Goal: Entertainment & Leisure: Consume media (video, audio)

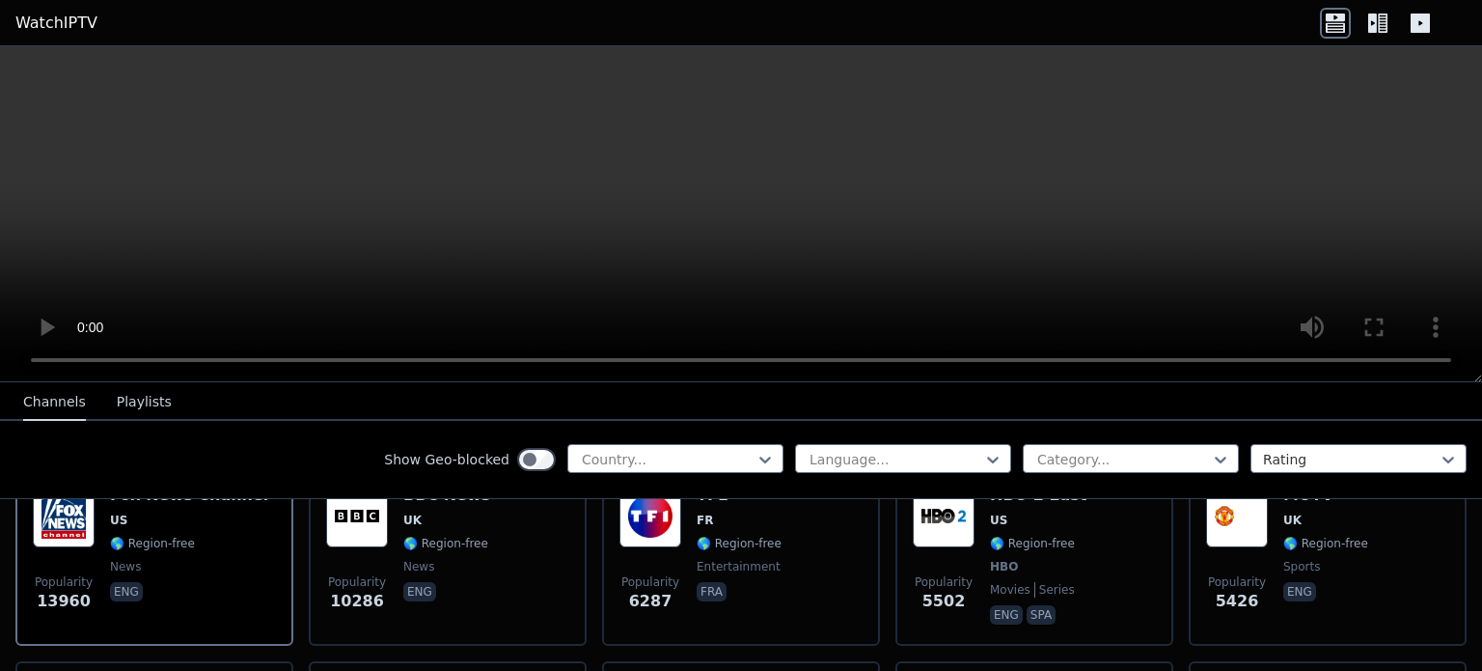
scroll to position [261, 0]
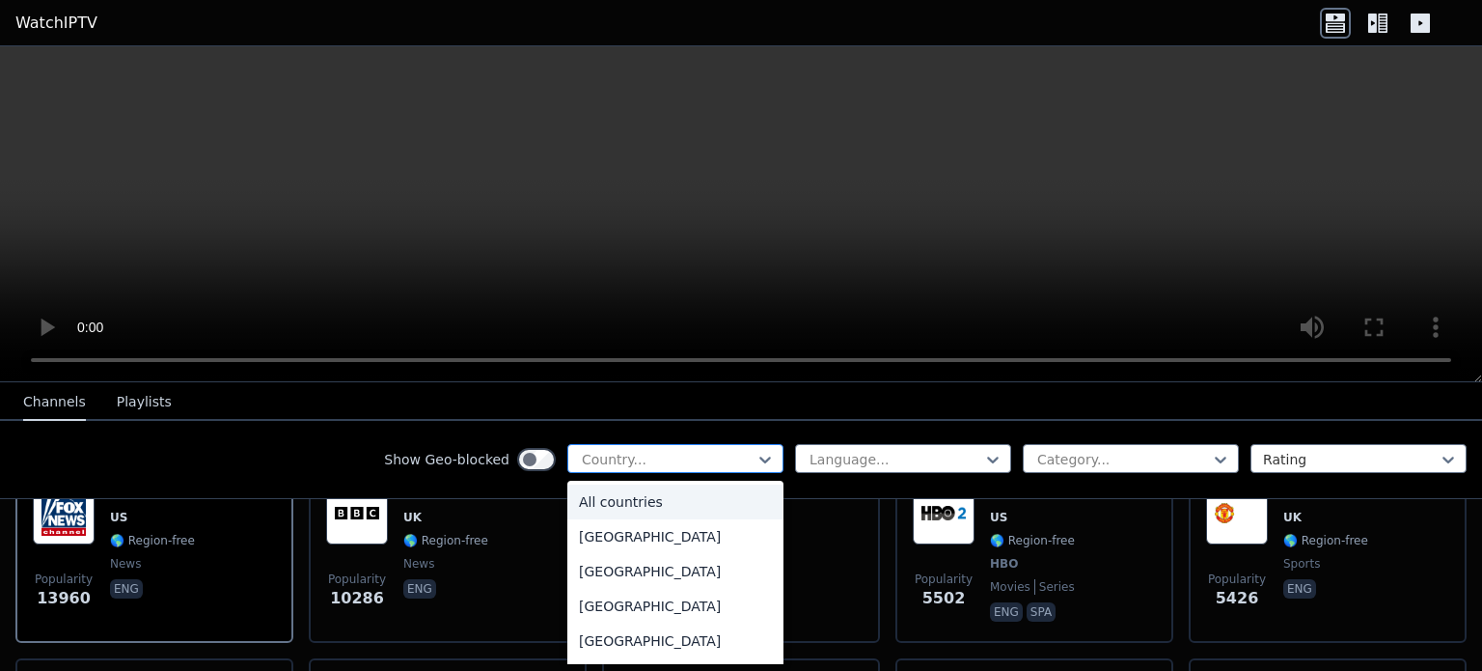
click at [675, 453] on div at bounding box center [668, 459] width 176 height 19
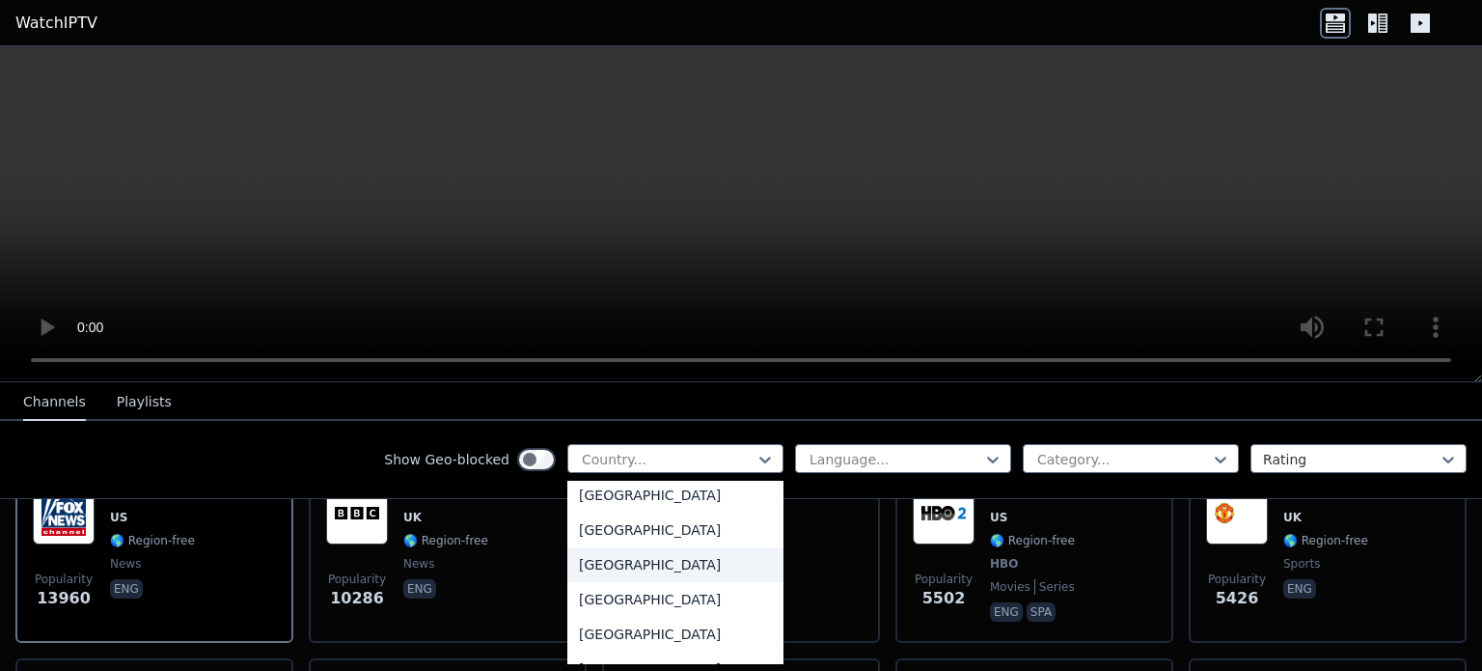
click at [608, 563] on div "[GEOGRAPHIC_DATA]" at bounding box center [675, 564] width 216 height 35
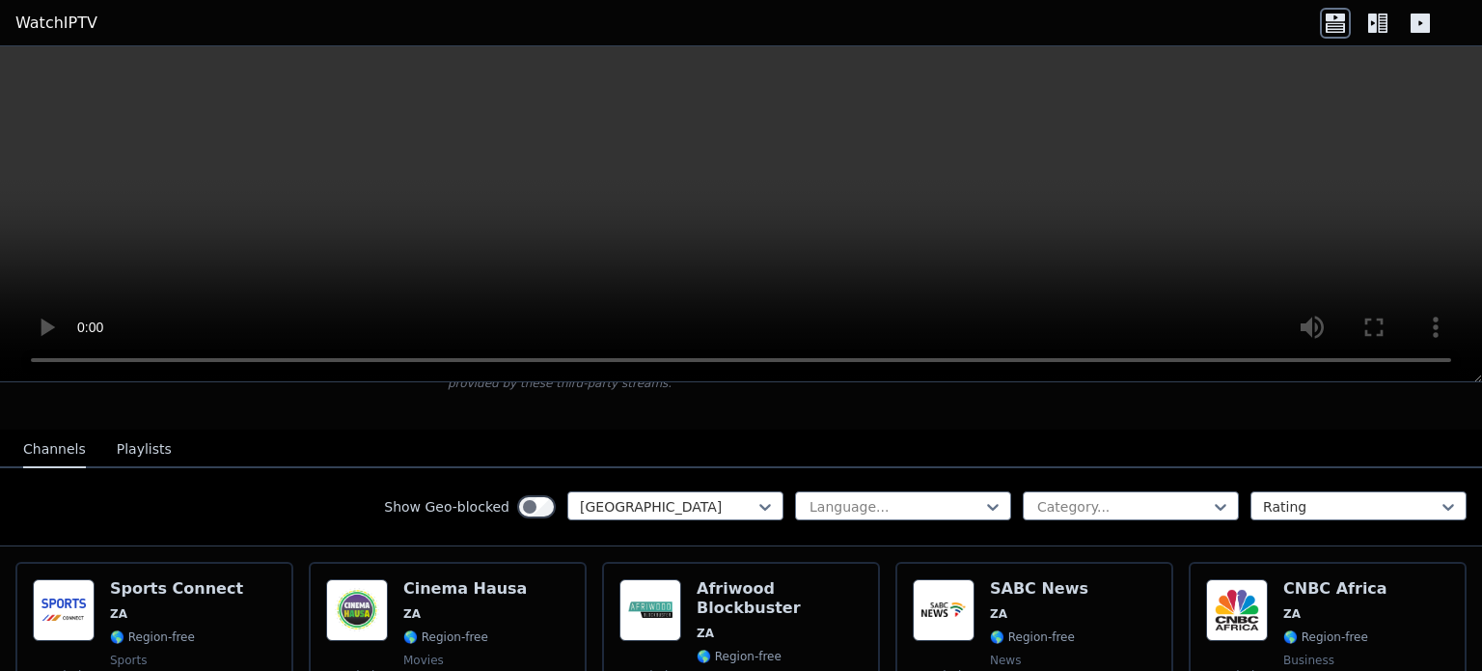
scroll to position [166, 0]
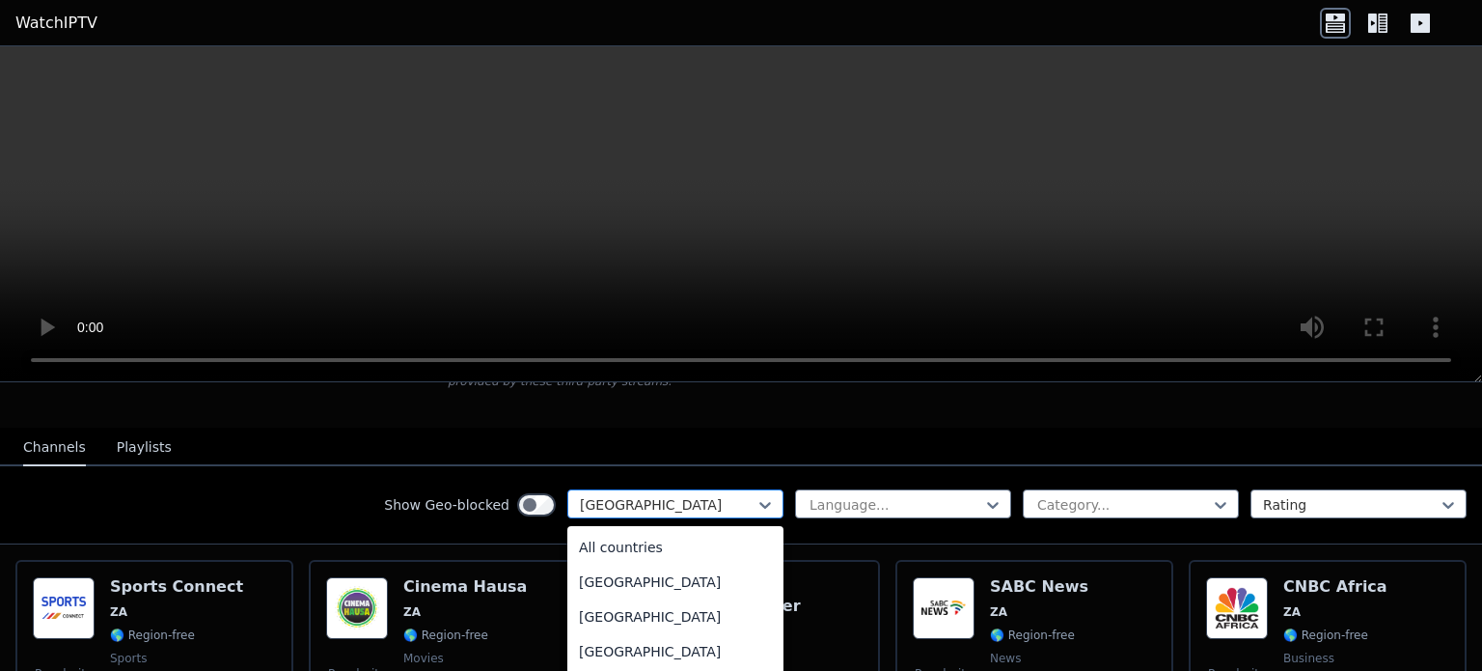
click at [607, 495] on div at bounding box center [668, 504] width 176 height 19
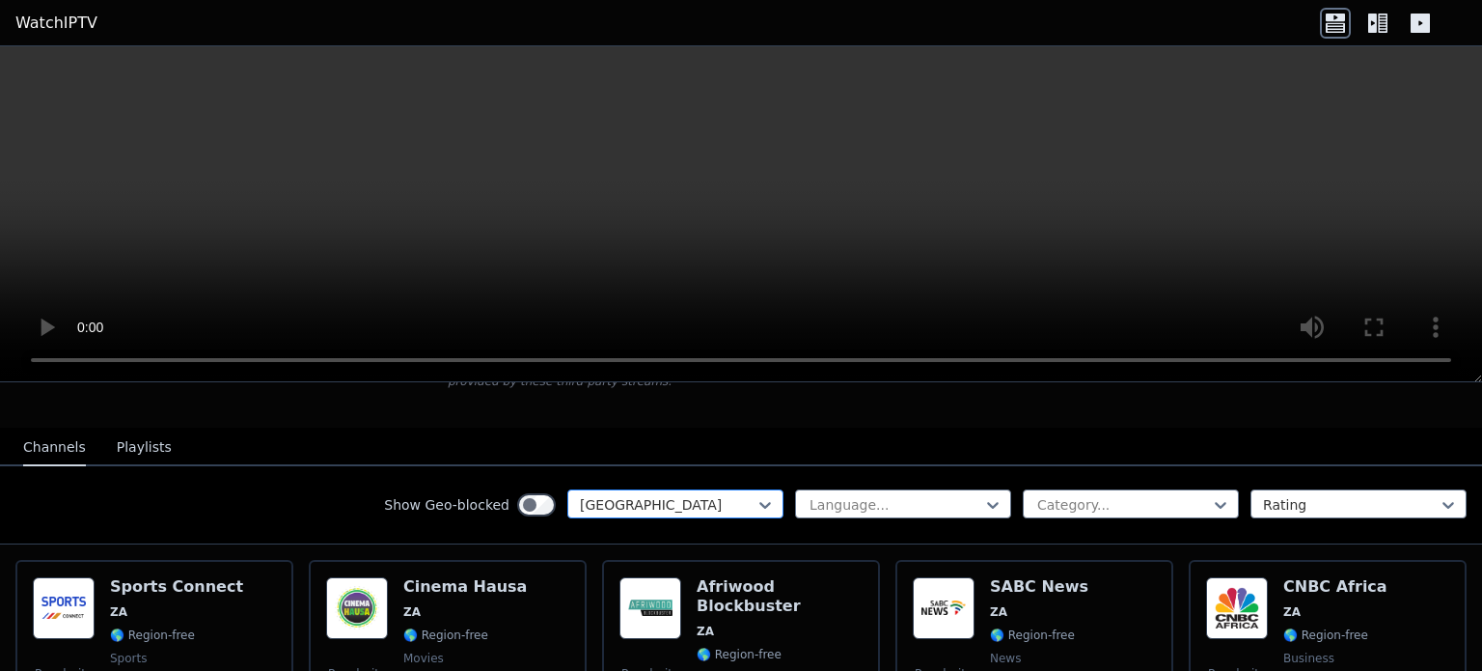
click at [593, 495] on div at bounding box center [668, 504] width 176 height 19
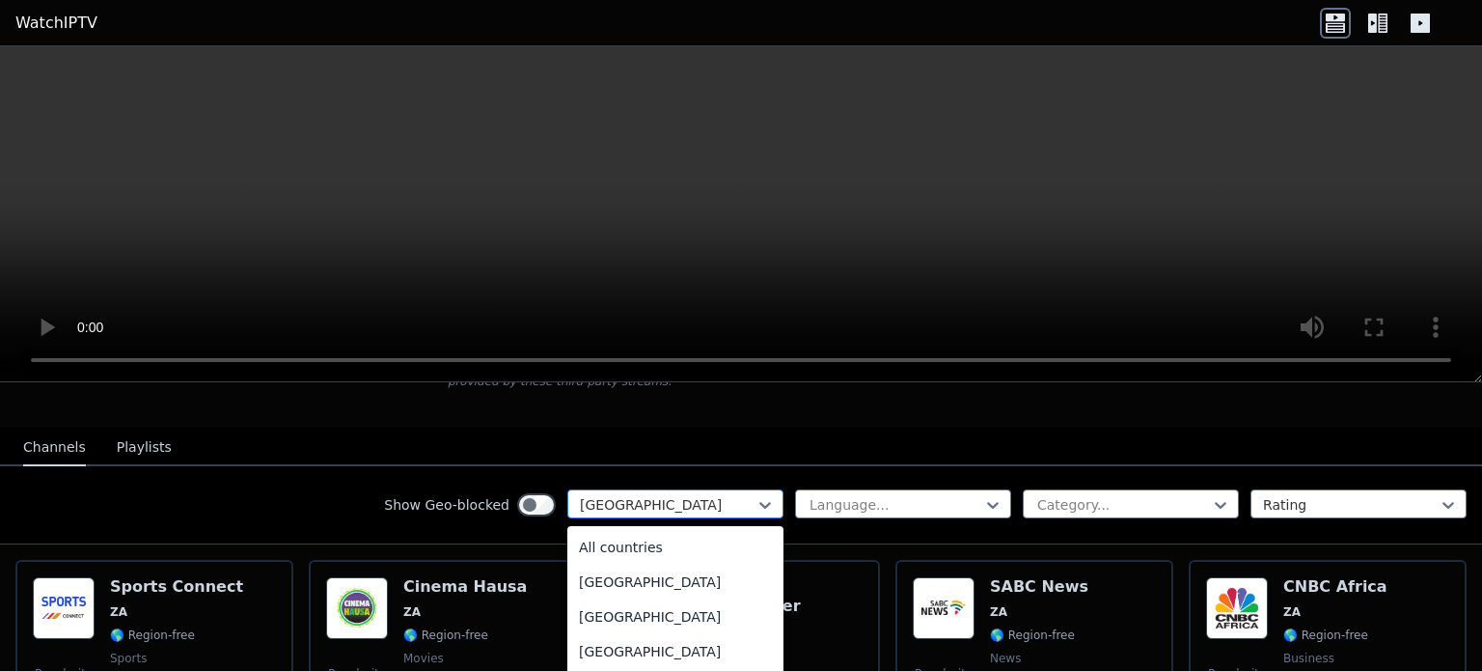
click at [593, 495] on div at bounding box center [668, 504] width 176 height 19
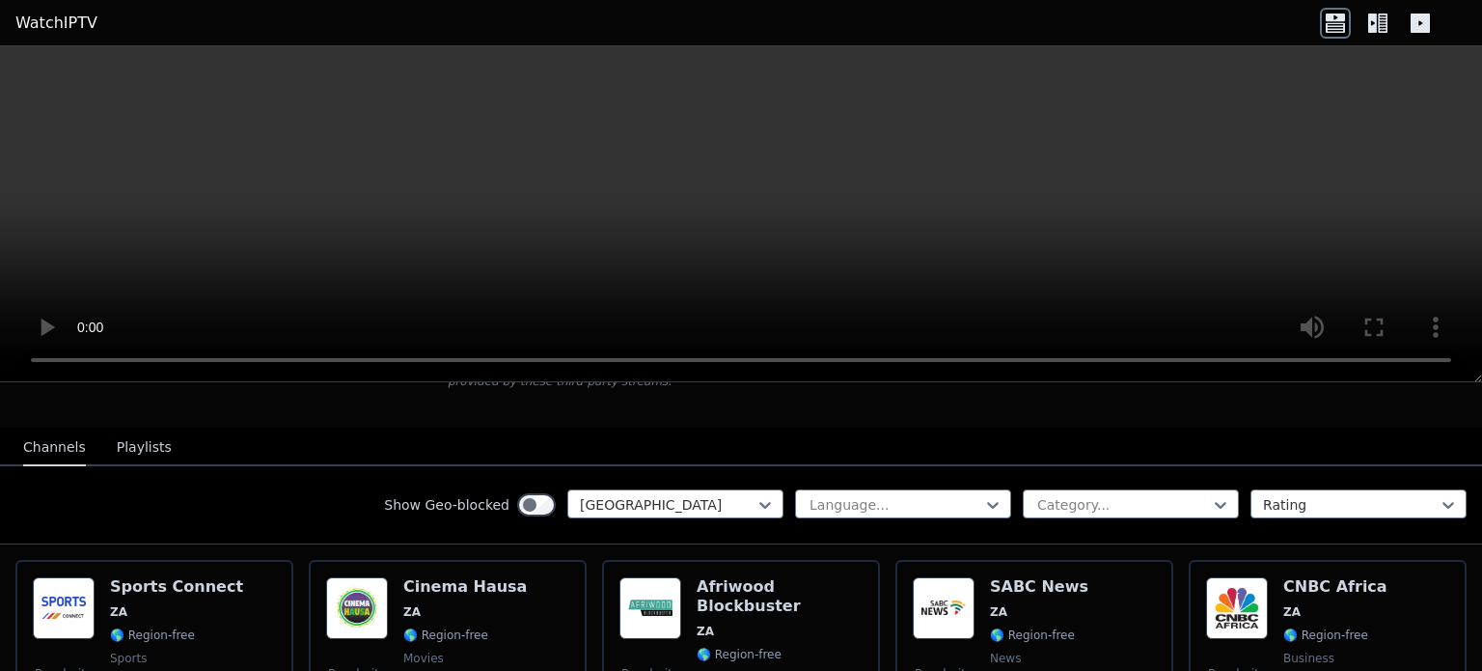
click at [357, 477] on div "Show Geo-blocked [GEOGRAPHIC_DATA] Language... Category... Rating" at bounding box center [741, 505] width 1482 height 78
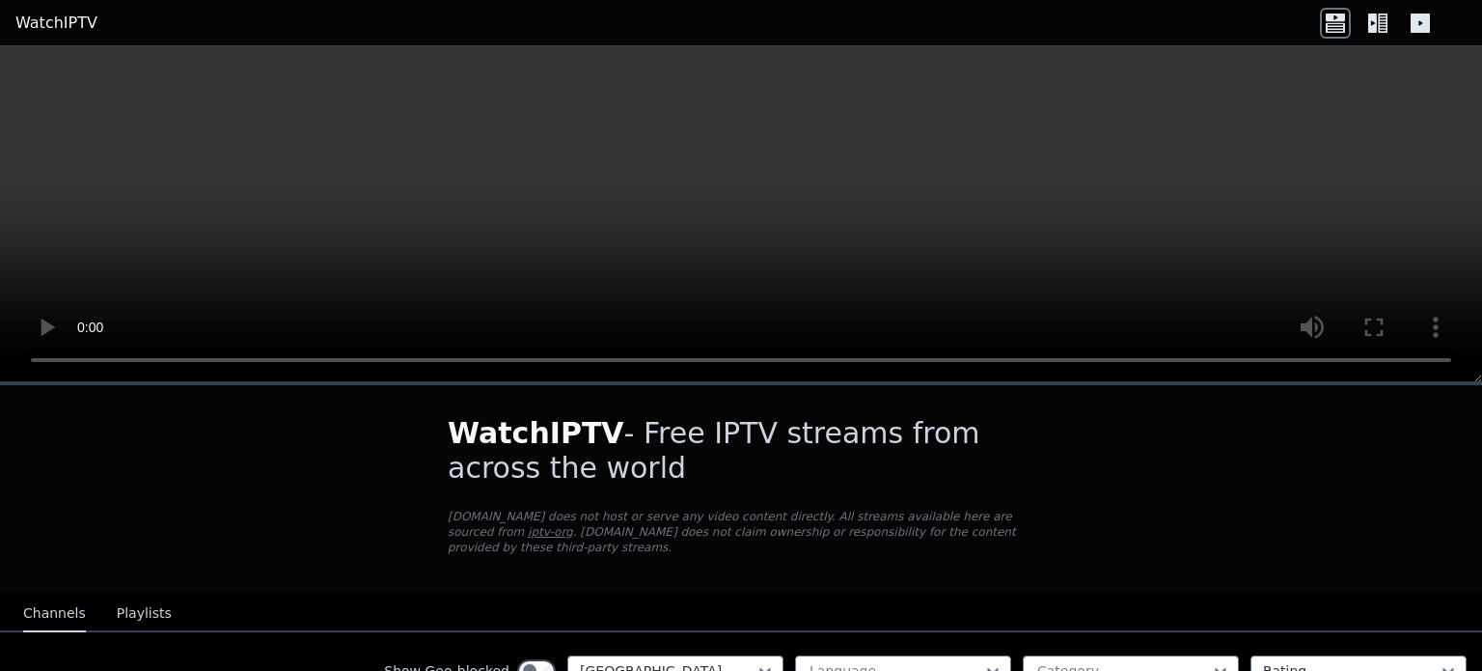
click at [61, 22] on link "WatchIPTV" at bounding box center [56, 23] width 82 height 23
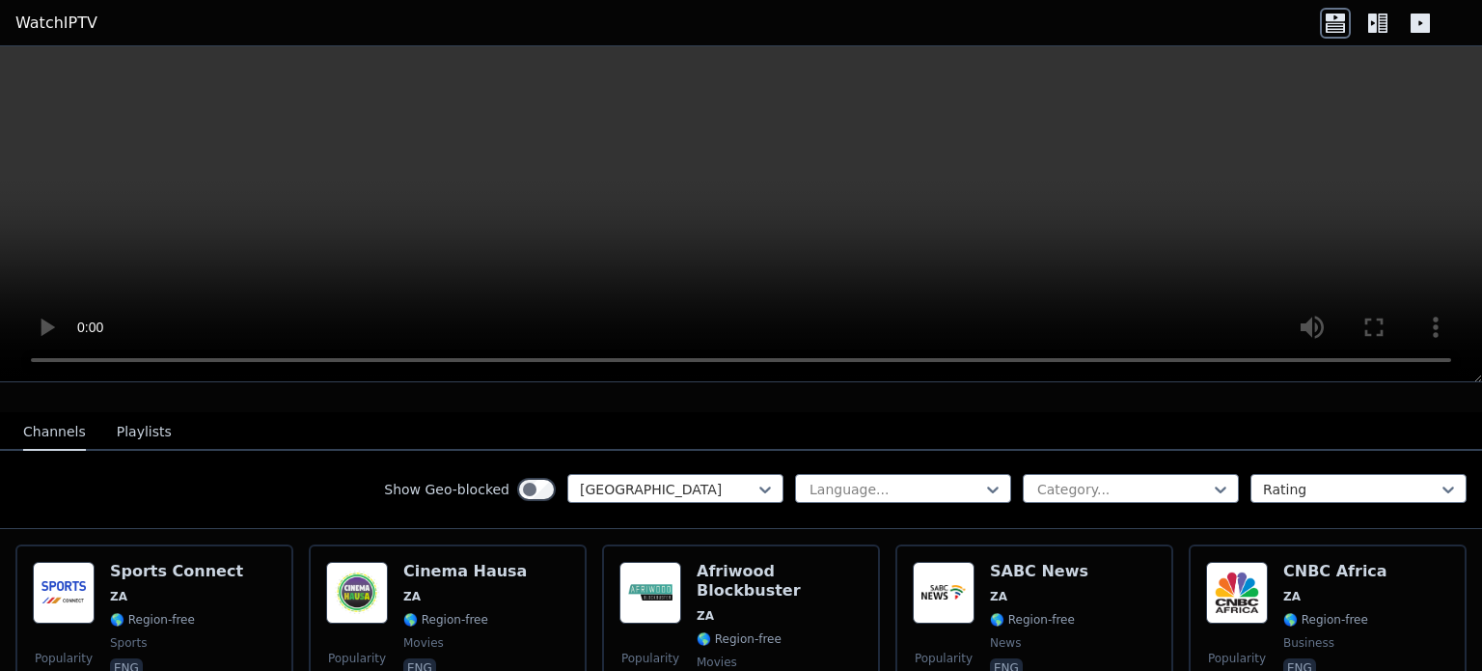
scroll to position [179, 0]
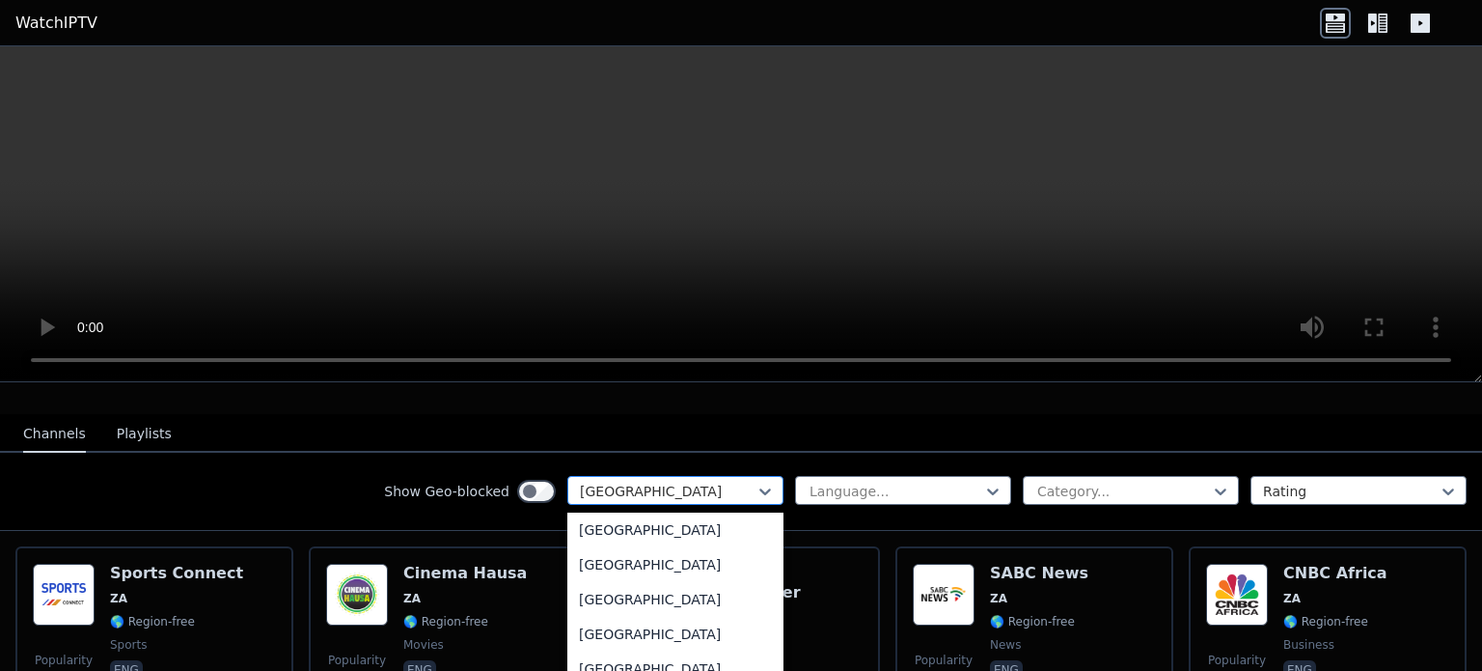
click at [604, 482] on div at bounding box center [668, 491] width 176 height 19
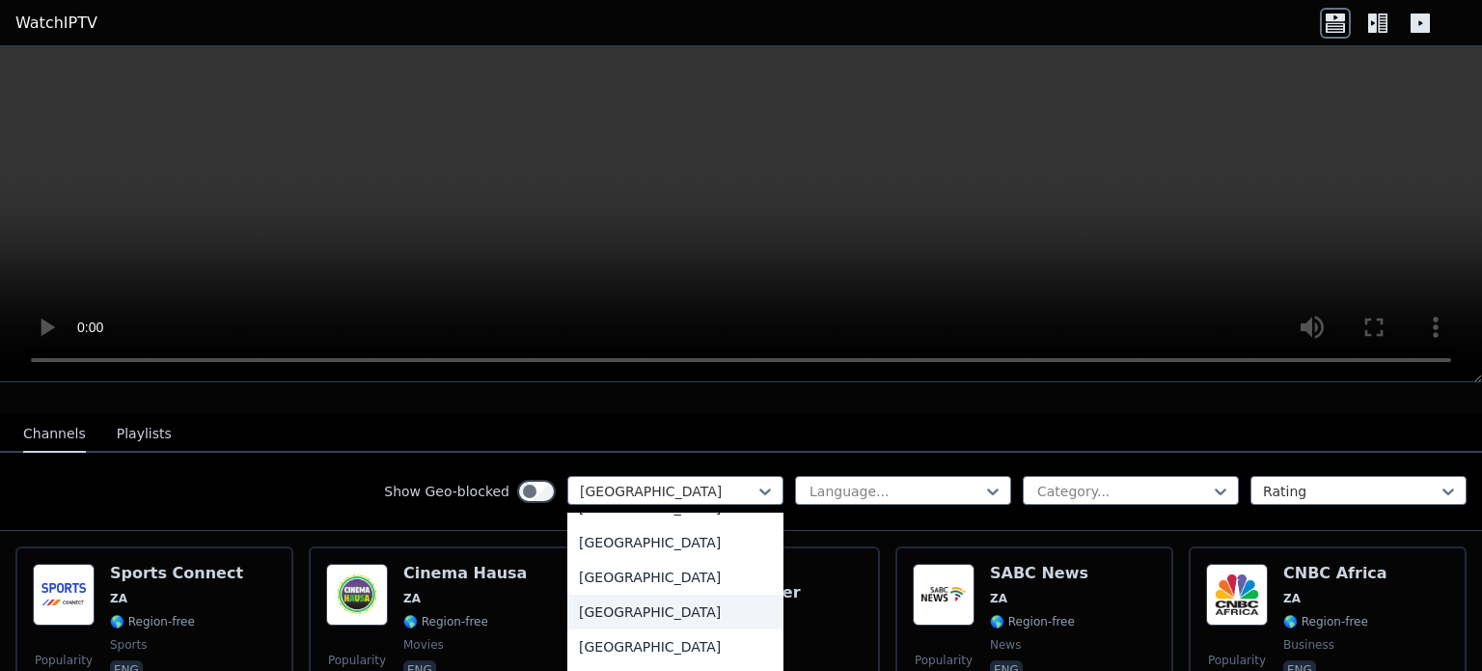
scroll to position [0, 0]
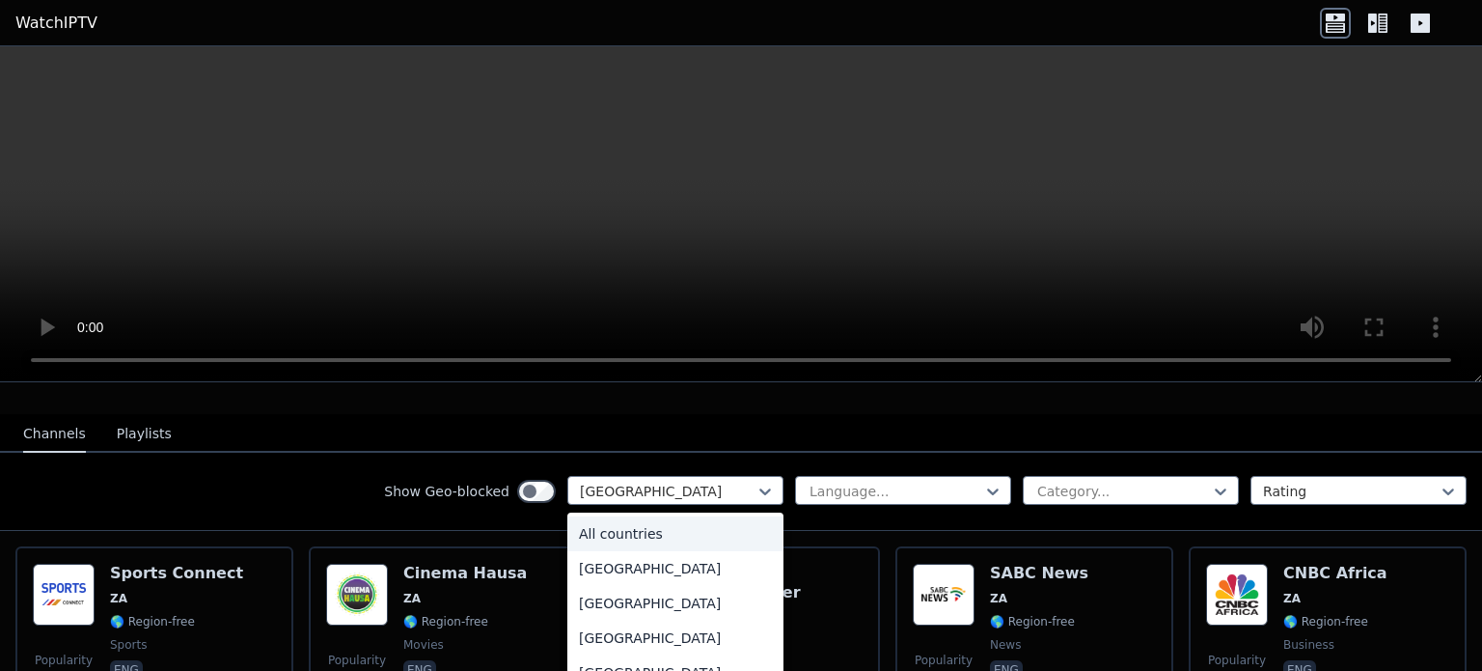
click at [595, 516] on div "All countries" at bounding box center [675, 533] width 216 height 35
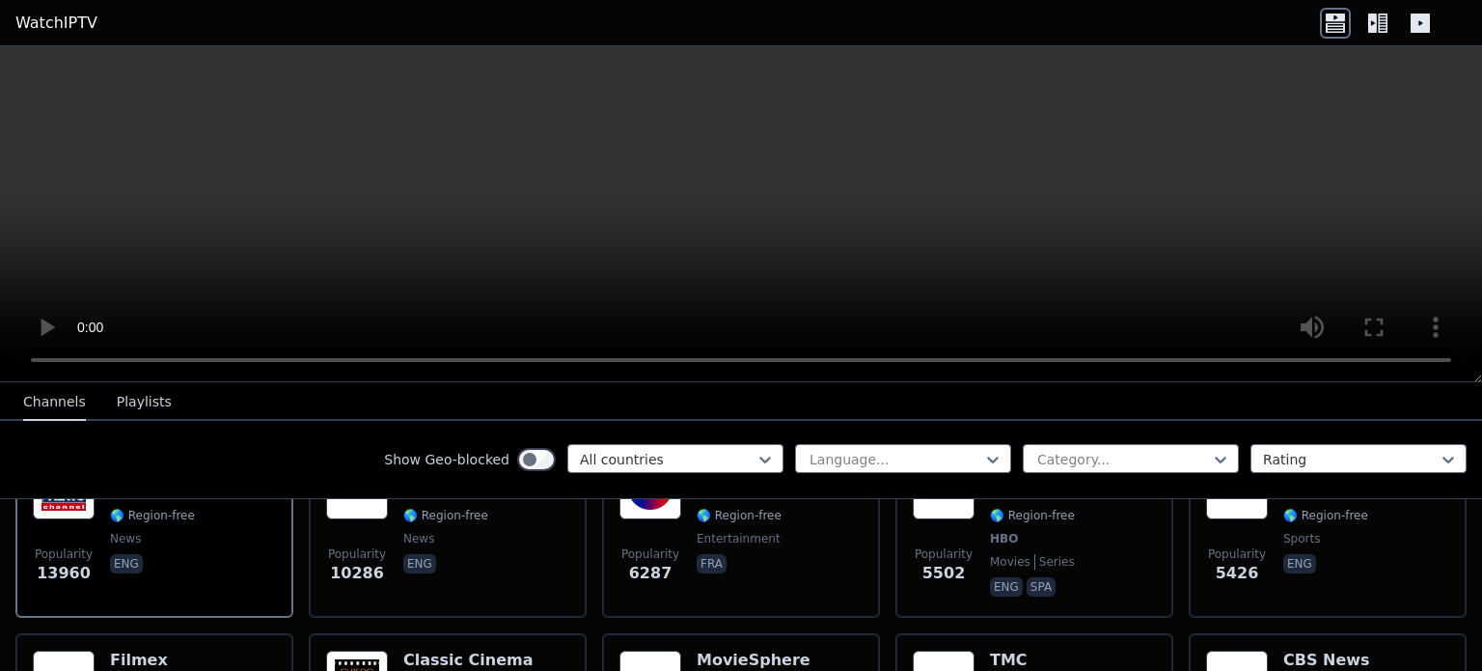
scroll to position [289, 0]
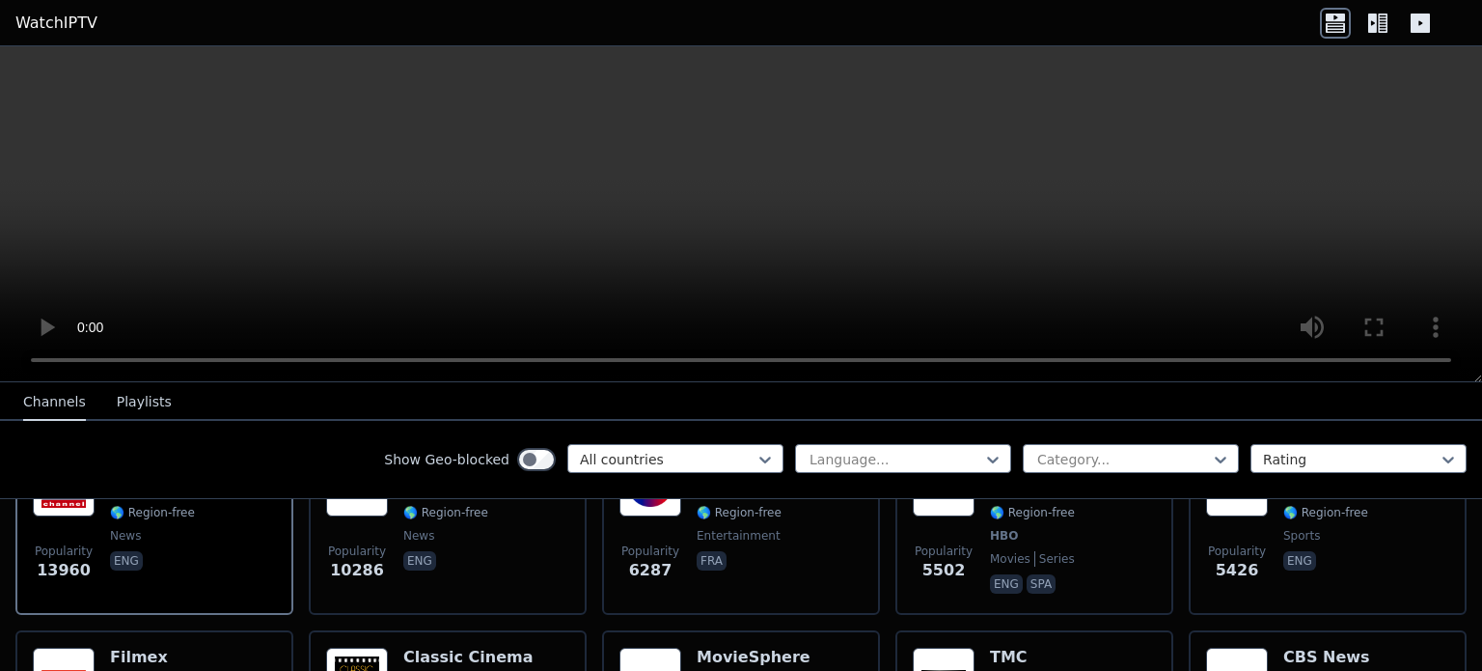
click at [1371, 26] on icon at bounding box center [1372, 23] width 9 height 19
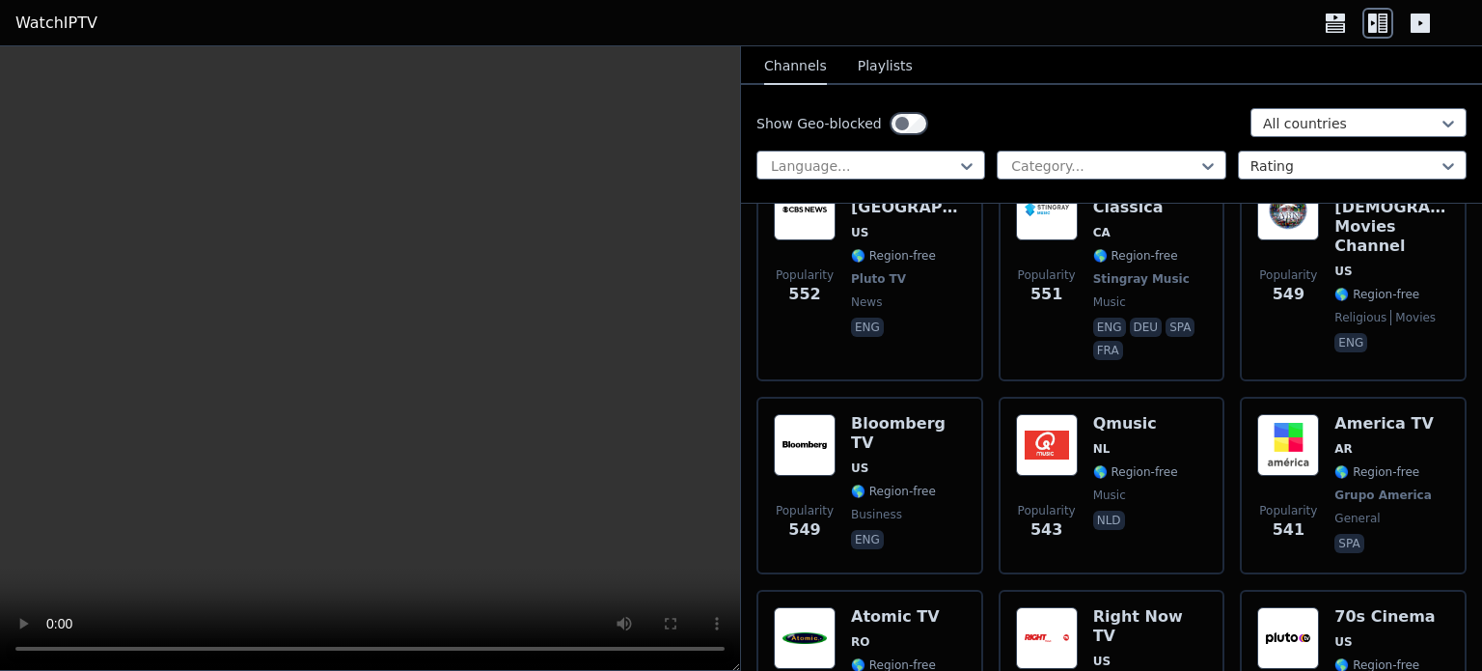
scroll to position [8032, 0]
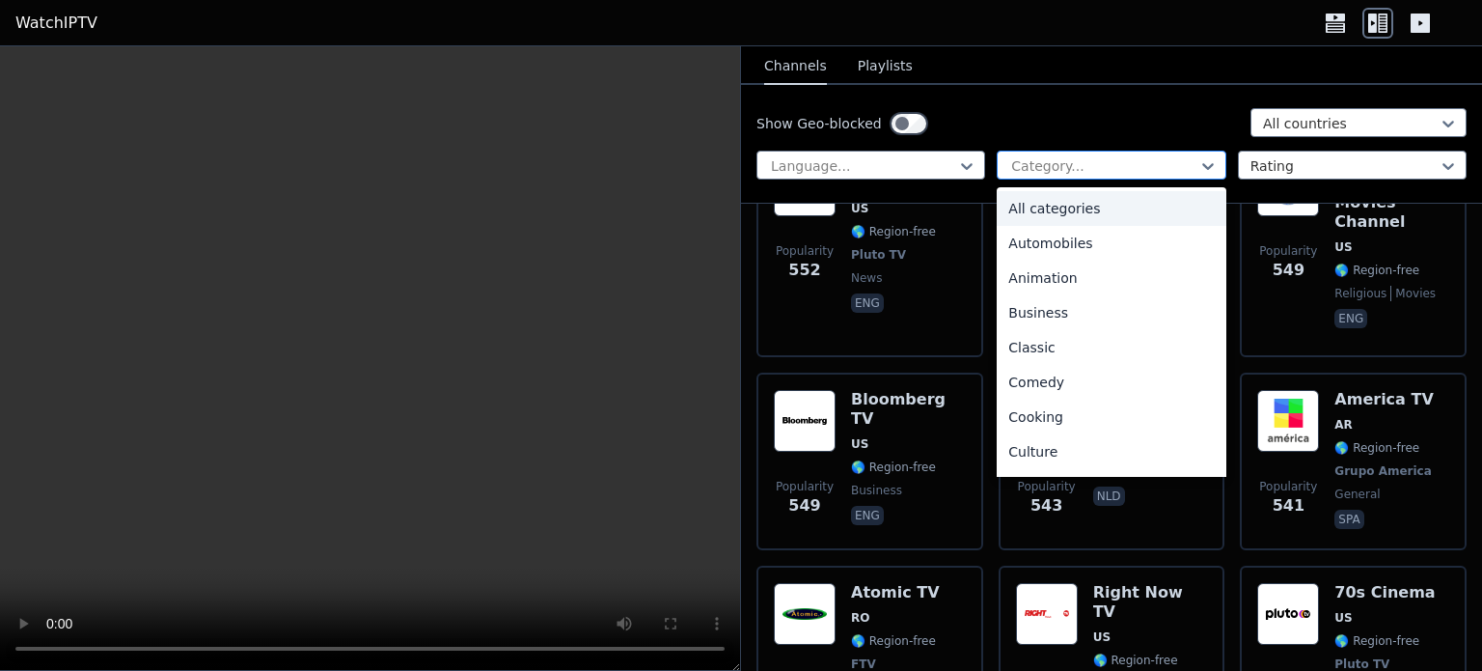
click at [1177, 159] on div at bounding box center [1103, 165] width 188 height 19
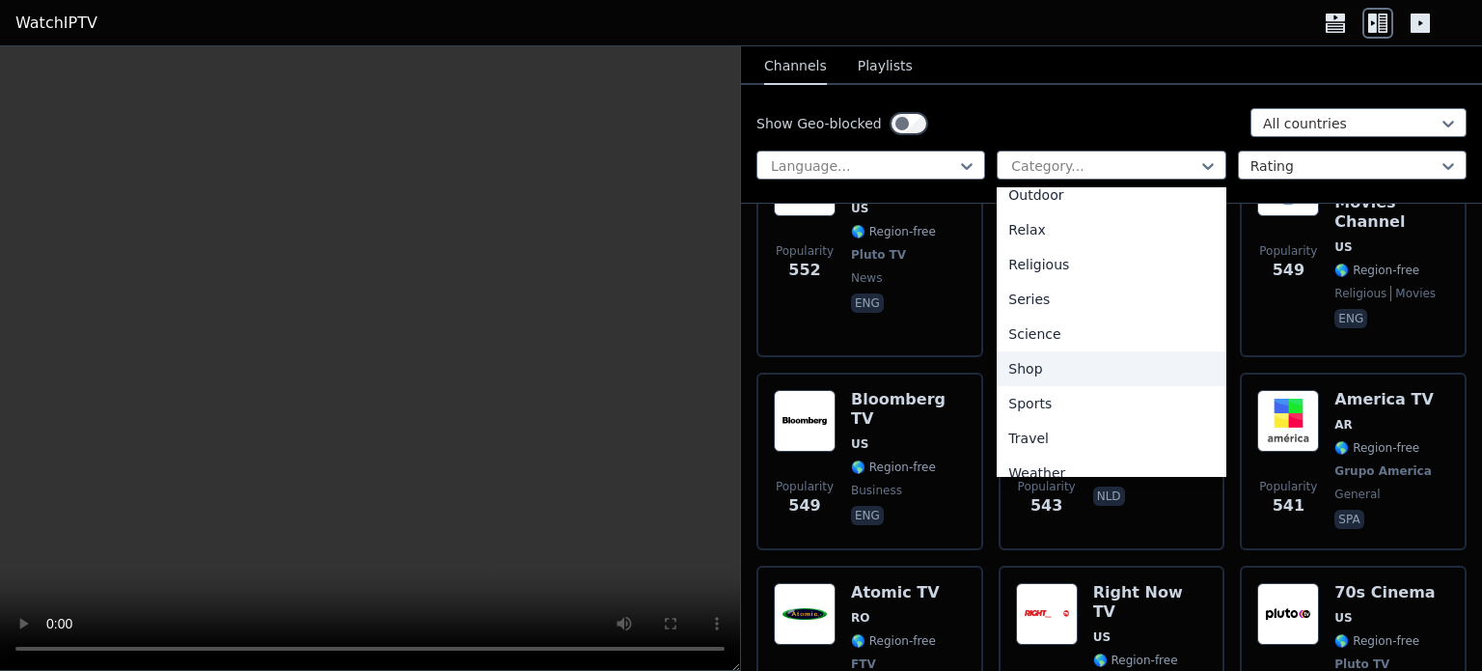
scroll to position [656, 0]
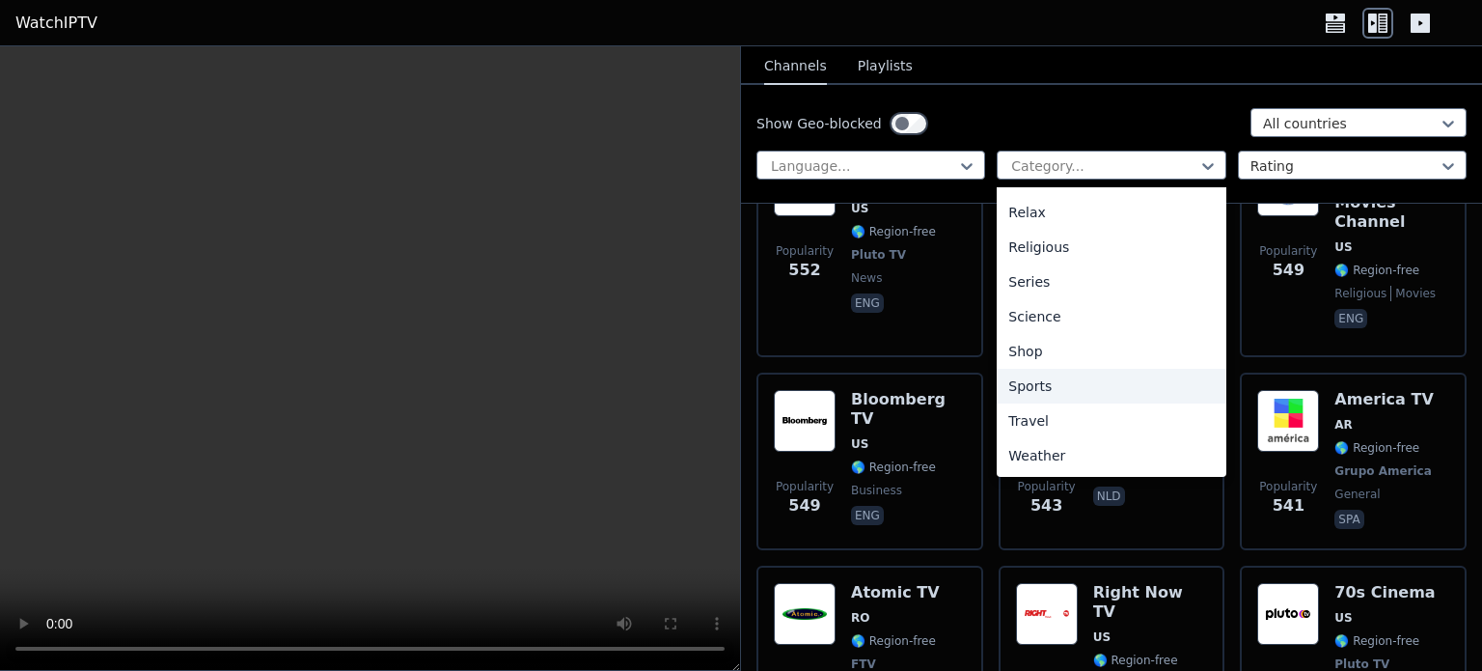
click at [1026, 385] on div "Sports" at bounding box center [1111, 386] width 229 height 35
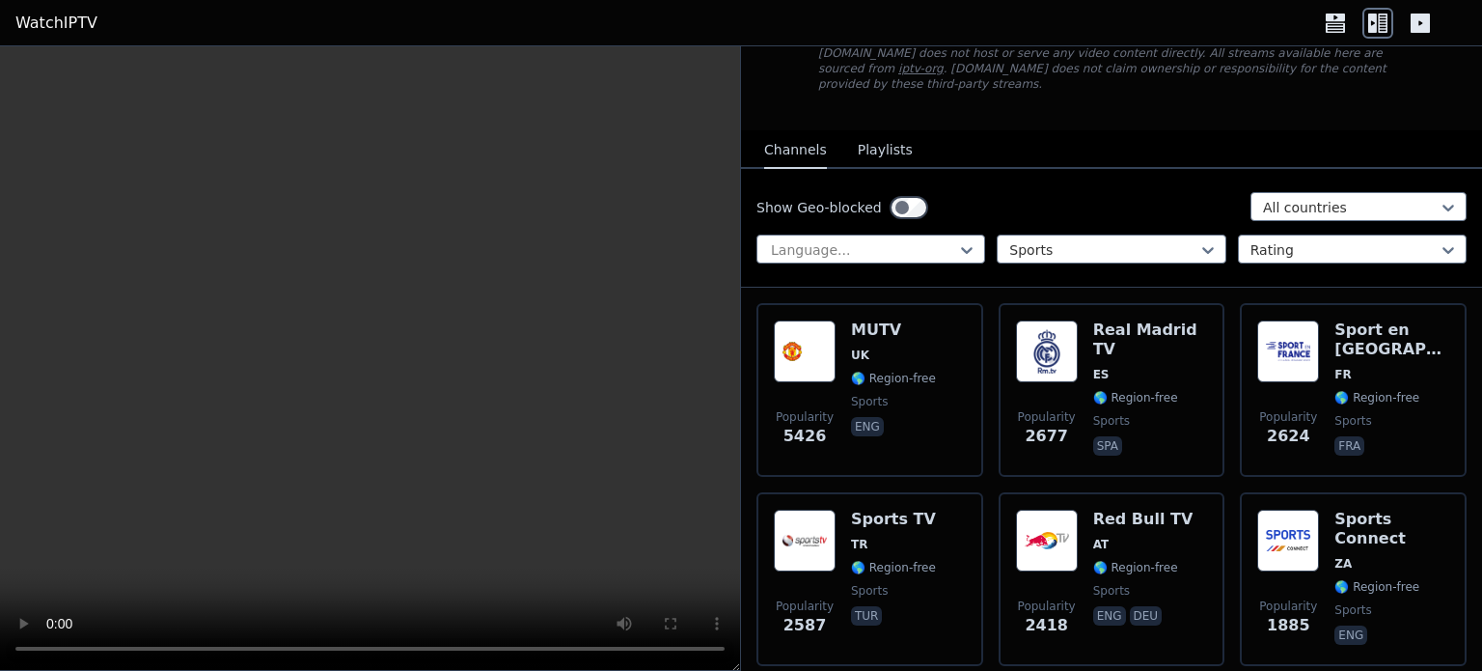
scroll to position [135, 0]
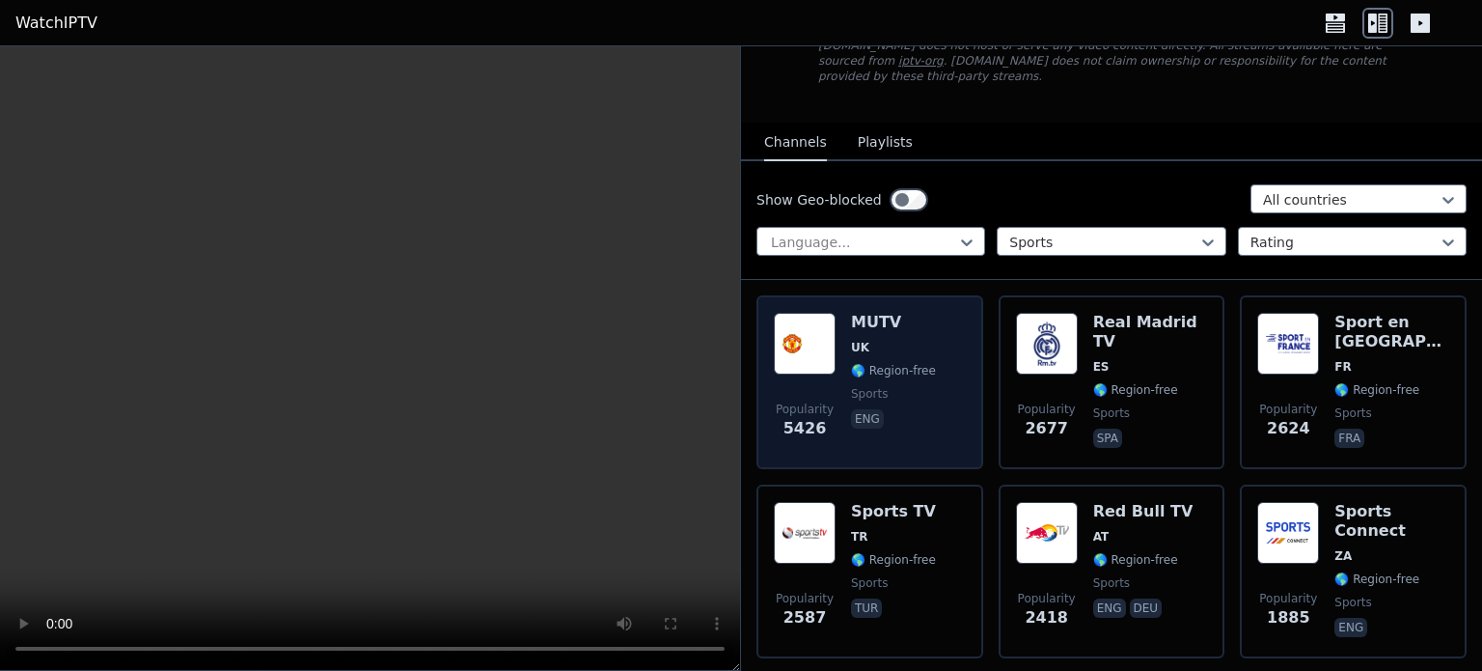
click at [827, 322] on img at bounding box center [805, 344] width 62 height 62
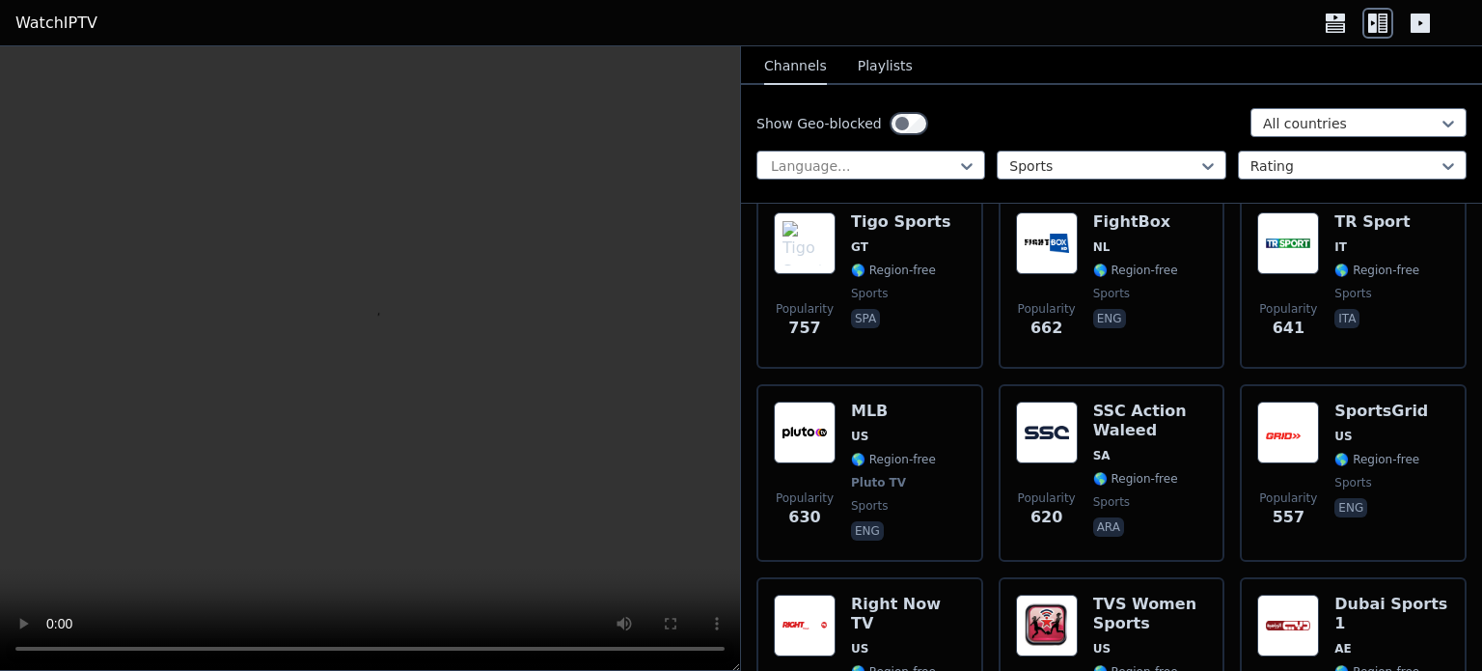
scroll to position [1810, 0]
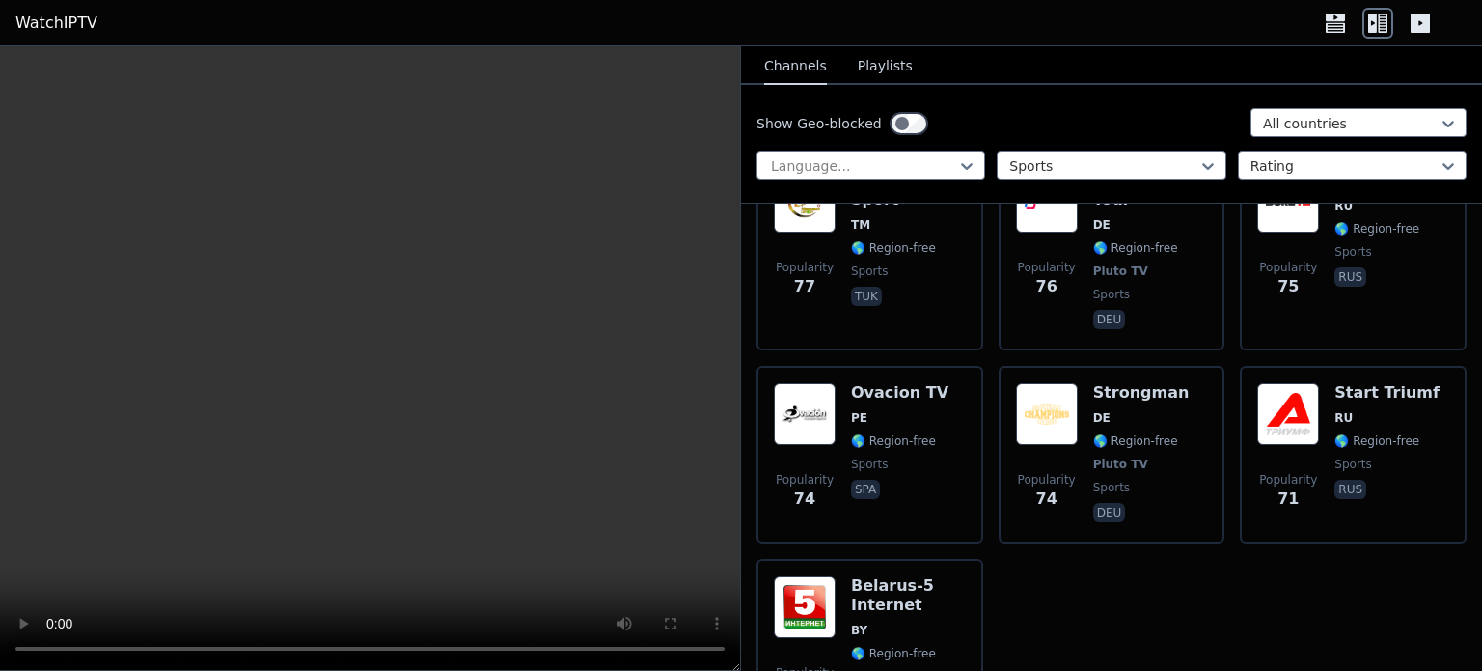
scroll to position [7077, 0]
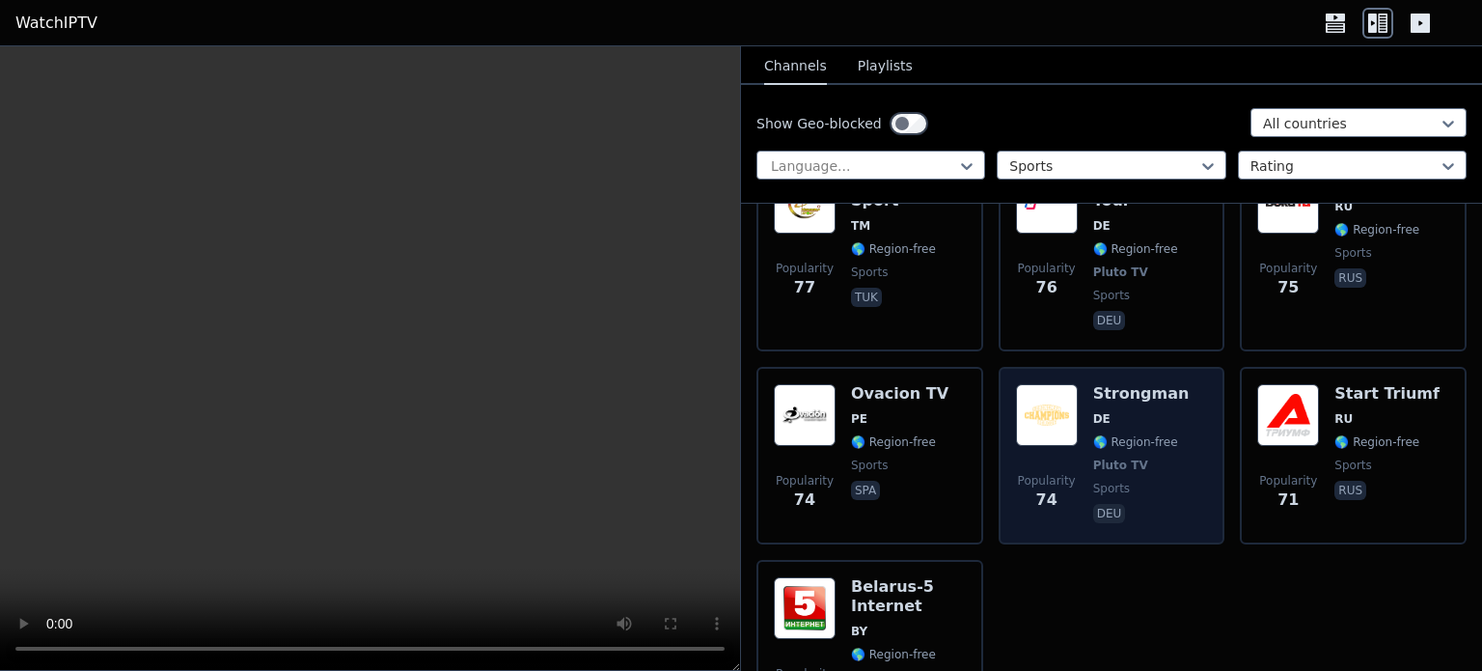
click at [1044, 384] on img at bounding box center [1047, 415] width 62 height 62
